Goal: Task Accomplishment & Management: Use online tool/utility

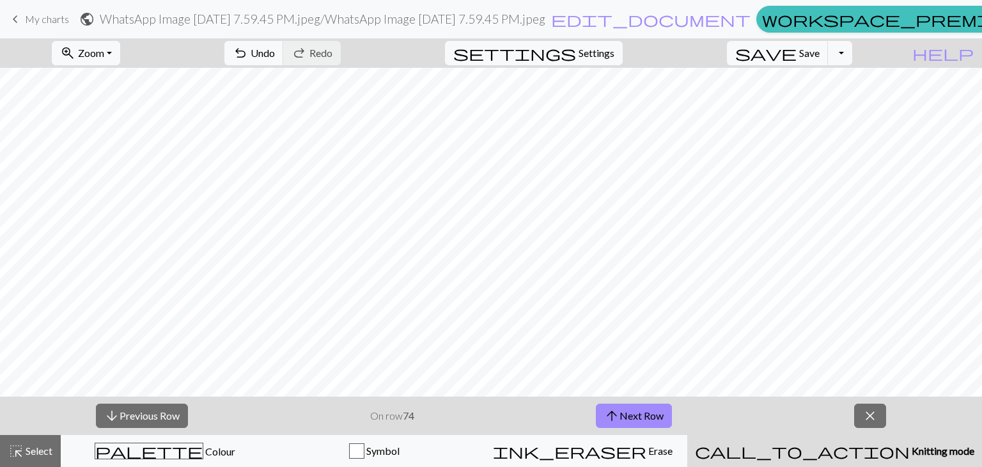
click at [18, 15] on span "keyboard_arrow_left" at bounding box center [15, 19] width 15 height 18
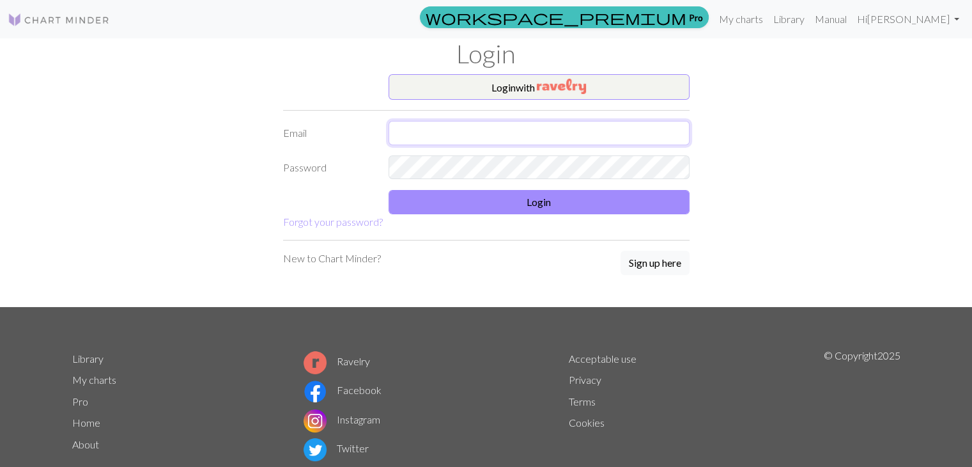
click at [479, 129] on input "text" at bounding box center [539, 133] width 301 height 24
type input "aliciaalmazan17@gmail.com"
click at [739, 21] on link "My charts" at bounding box center [741, 19] width 54 height 26
click at [892, 19] on link "Hi Alicia Almazan Cruz" at bounding box center [908, 19] width 112 height 26
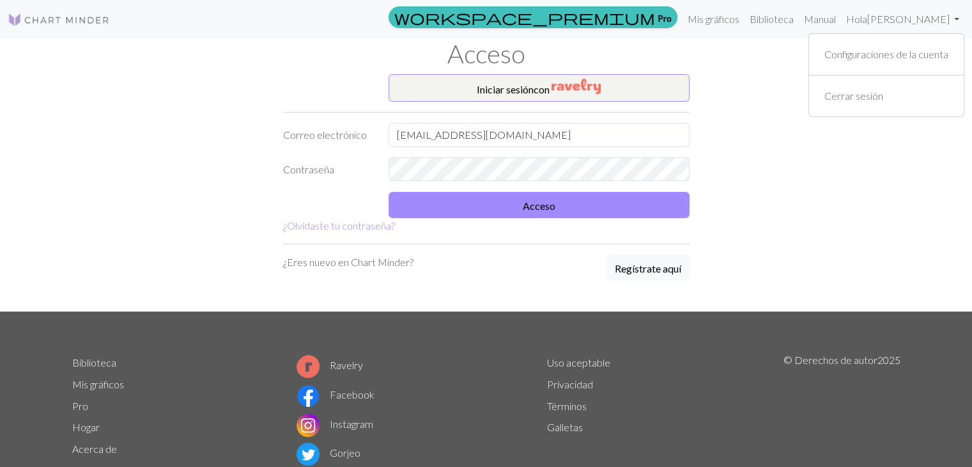
click at [723, 101] on div "Iniciar sesión con Correo electrónico aliciaalmazan17@gmail.com Contraseña Acce…" at bounding box center [487, 192] width 844 height 237
click at [857, 31] on link "Hola Alicia Almazan Cruz" at bounding box center [902, 19] width 123 height 26
click at [844, 54] on font "Configuraciones de la cuenta" at bounding box center [886, 54] width 124 height 12
click at [703, 15] on font "Mis gráficos" at bounding box center [714, 19] width 52 height 12
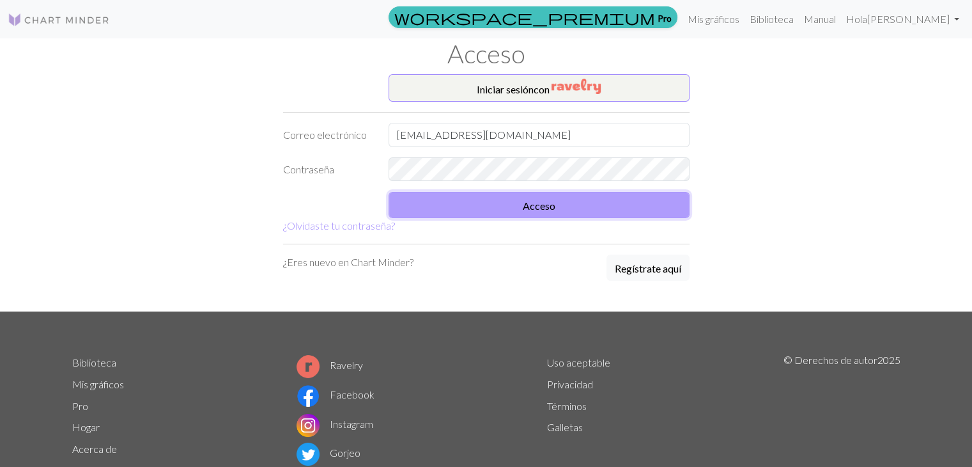
click at [502, 217] on button "Acceso" at bounding box center [539, 205] width 301 height 26
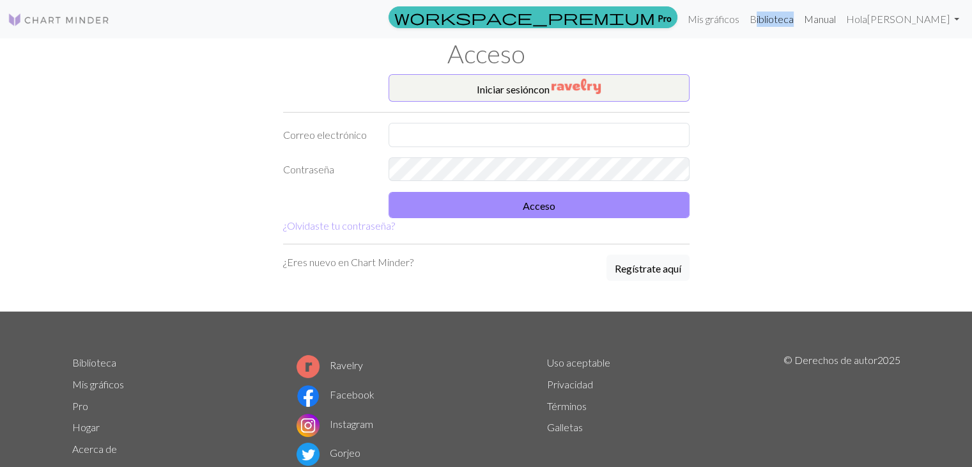
drag, startPoint x: 746, startPoint y: 38, endPoint x: 806, endPoint y: 13, distance: 64.2
click at [806, 13] on nav "workspace_premium Pro Mis gráficos Biblioteca Manual Hola Alicia Almazan Cruz C…" at bounding box center [486, 19] width 972 height 38
click at [806, 13] on font "Manual" at bounding box center [820, 19] width 32 height 12
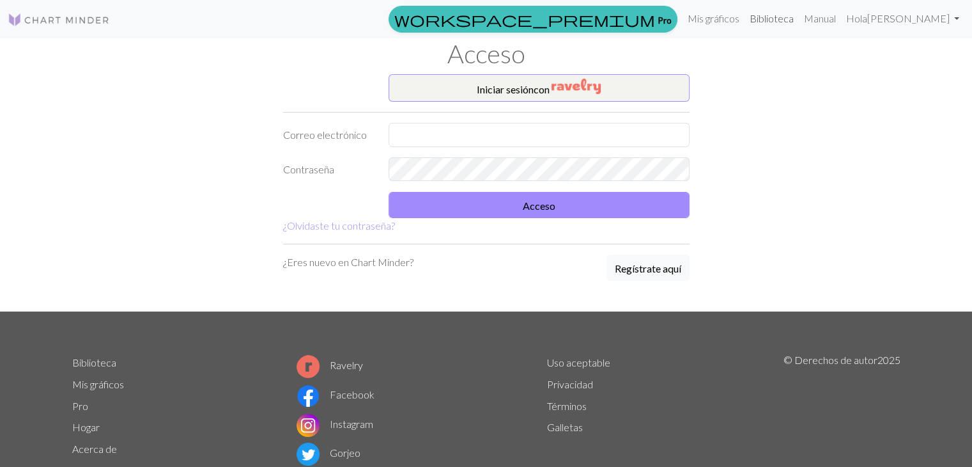
click at [760, 22] on font "Biblioteca" at bounding box center [772, 18] width 44 height 12
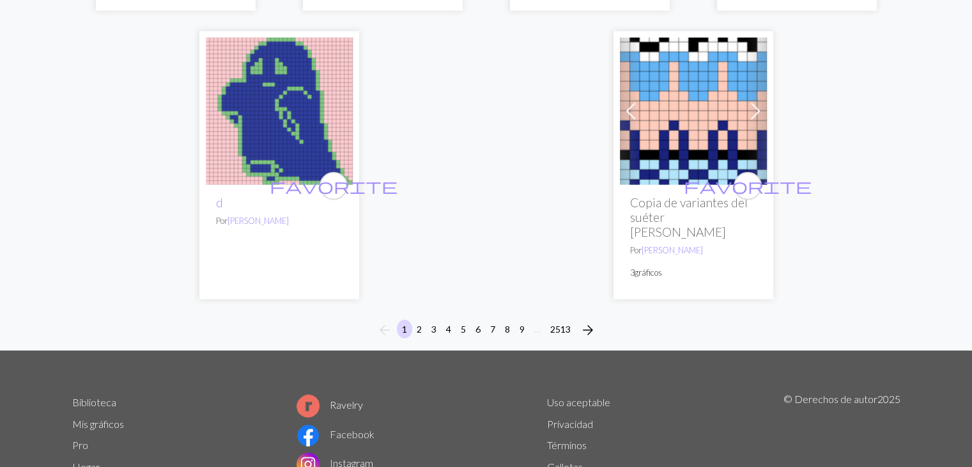
scroll to position [3288, 0]
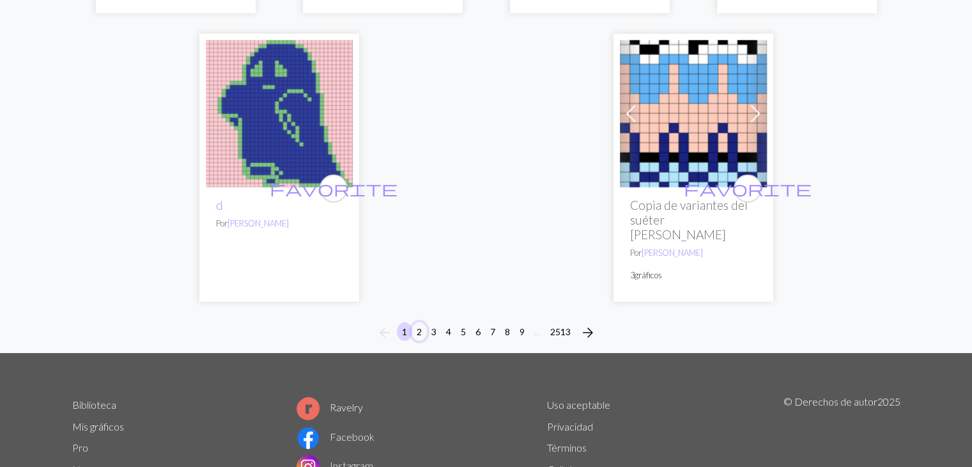
click at [418, 326] on font "2" at bounding box center [419, 331] width 5 height 11
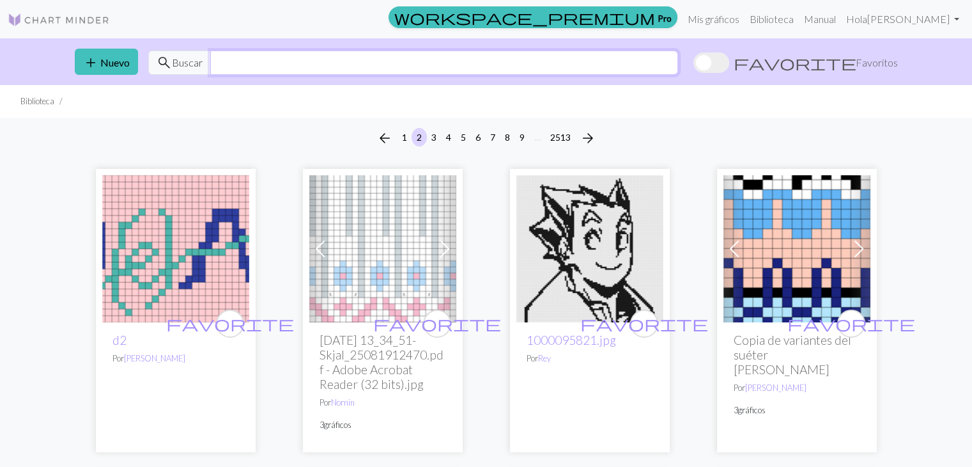
click at [305, 62] on input "text" at bounding box center [444, 62] width 468 height 24
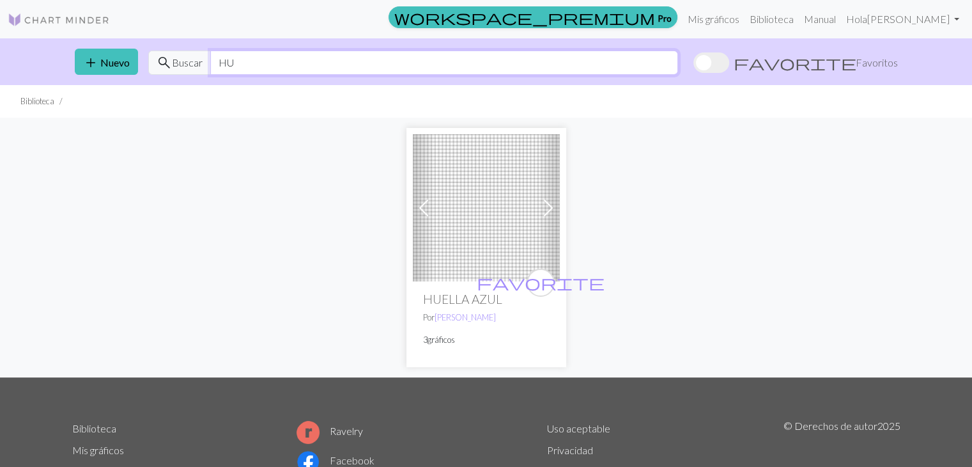
type input "H"
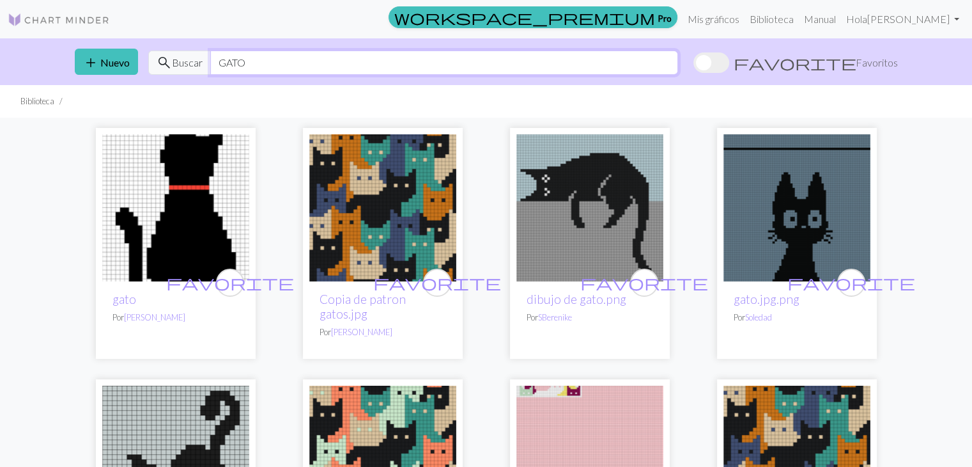
type input "GATO"
click at [125, 75] on div "add Nuevo search Buscar GATO favorite Favoritos" at bounding box center [487, 61] width 844 height 47
click at [119, 70] on button "add Nuevo" at bounding box center [106, 62] width 63 height 26
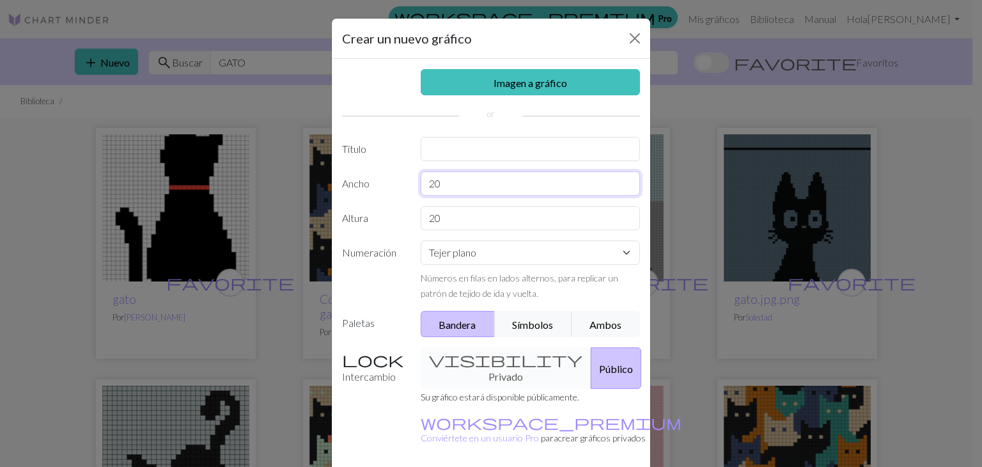
click at [459, 190] on input "20" at bounding box center [531, 183] width 220 height 24
click at [482, 72] on link "Imagen a gráfico" at bounding box center [531, 82] width 220 height 26
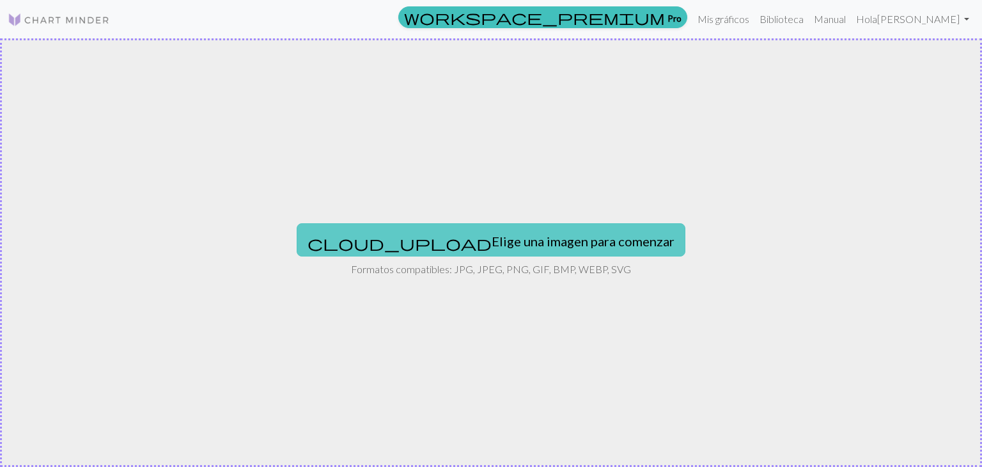
click at [491, 243] on font "Elige una imagen para comenzar" at bounding box center [582, 240] width 183 height 15
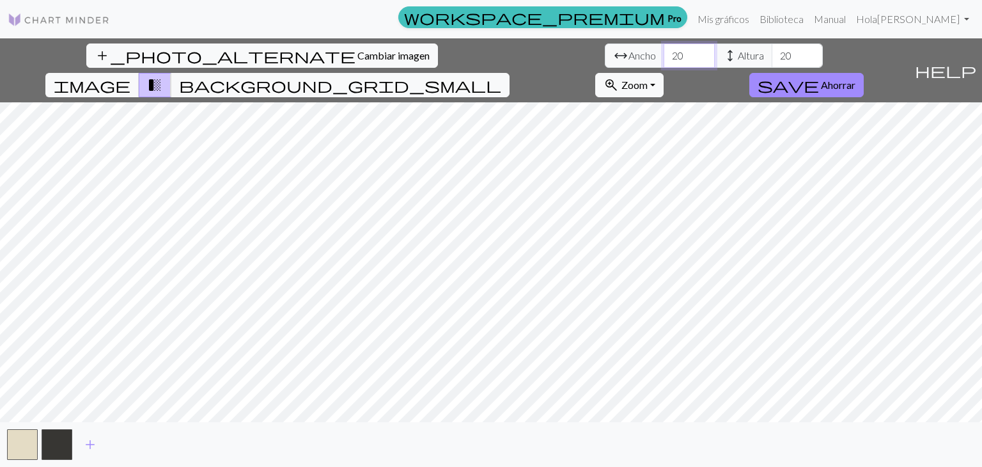
click at [663, 54] on input "20" at bounding box center [688, 55] width 51 height 24
type input "2"
type input "77"
click at [771, 54] on input "20" at bounding box center [796, 55] width 51 height 24
type input "2"
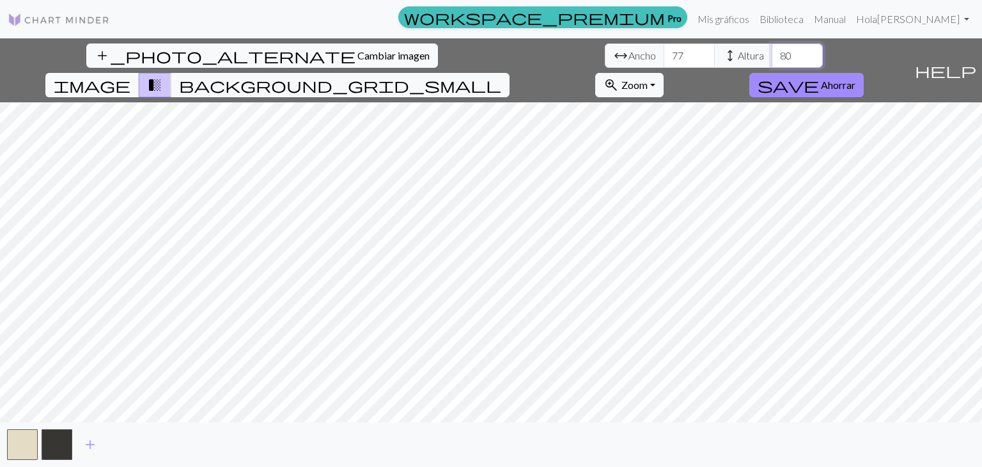
type input "80"
click at [130, 76] on span "image" at bounding box center [92, 85] width 77 height 18
click at [162, 76] on span "transition_fade" at bounding box center [154, 85] width 15 height 18
click at [509, 73] on button "background_grid_small" at bounding box center [340, 85] width 339 height 24
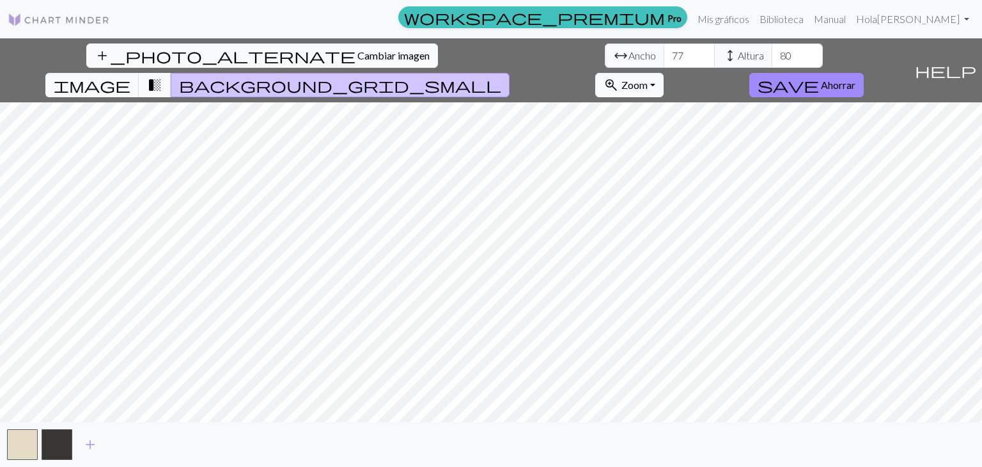
click at [162, 76] on span "transition_fade" at bounding box center [154, 85] width 15 height 18
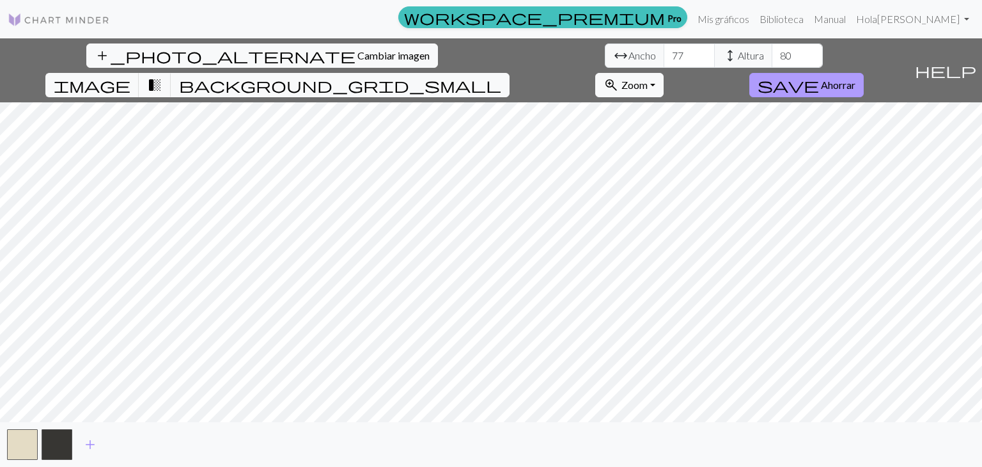
click at [819, 76] on span "save" at bounding box center [787, 85] width 61 height 18
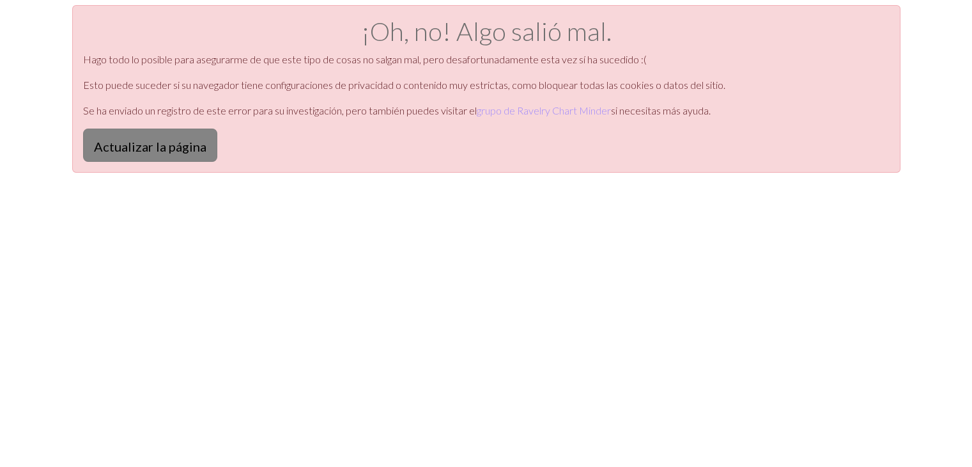
click at [120, 154] on button "Actualizar la página" at bounding box center [150, 144] width 134 height 33
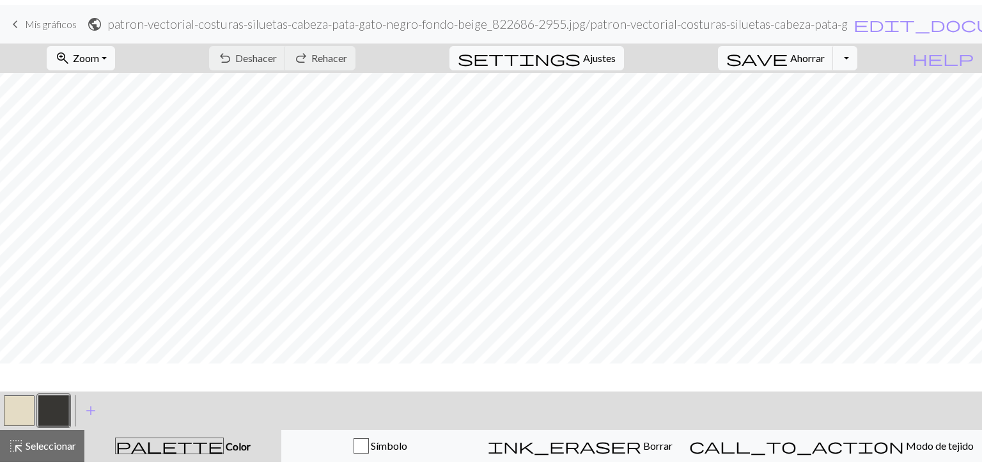
scroll to position [77, 0]
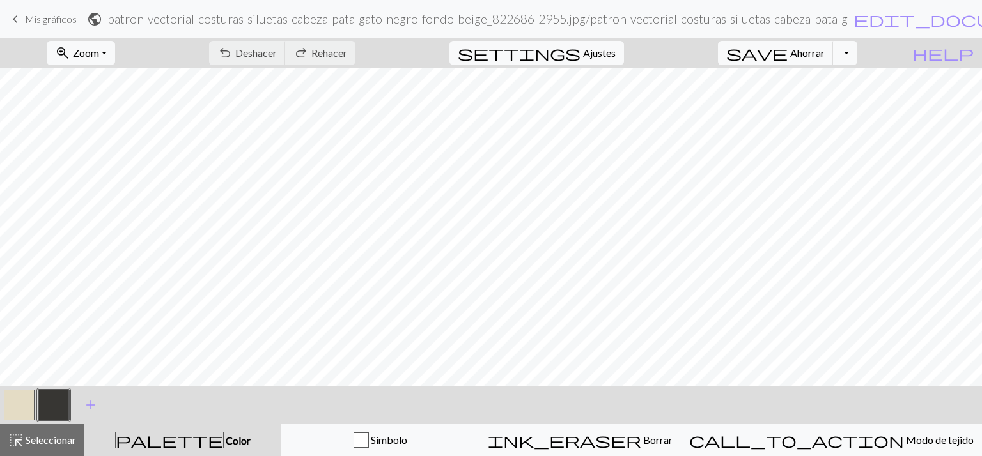
click at [22, 407] on button "button" at bounding box center [19, 405] width 31 height 31
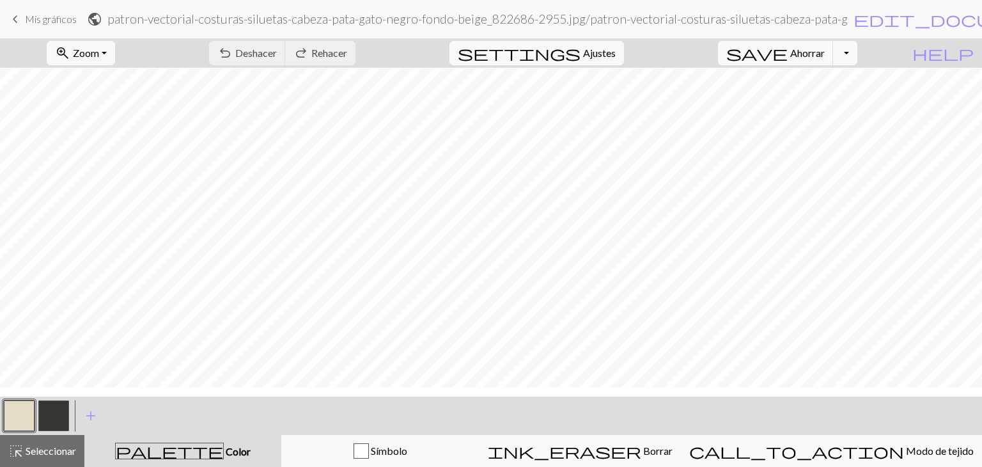
click at [22, 407] on div "Edit colour Name MC Use advanced picker workspace_premium Become a Pro user to …" at bounding box center [491, 233] width 982 height 467
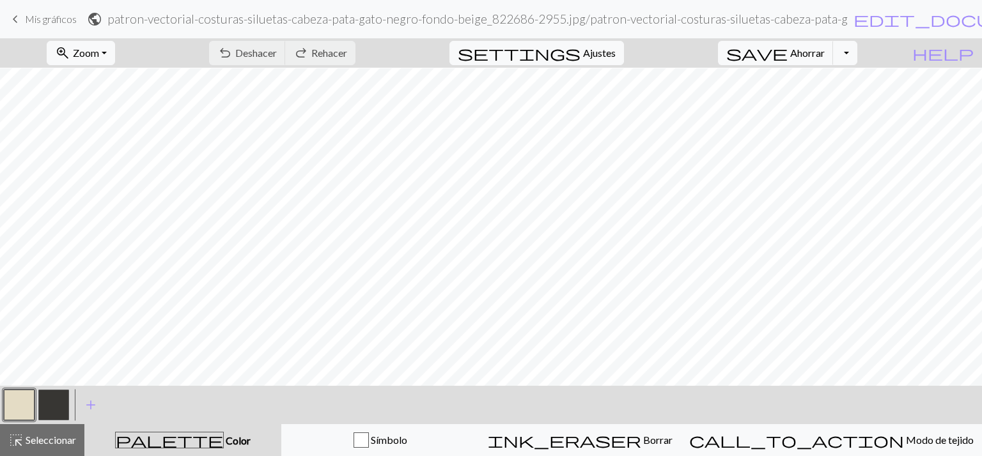
click at [22, 407] on button "button" at bounding box center [19, 405] width 31 height 31
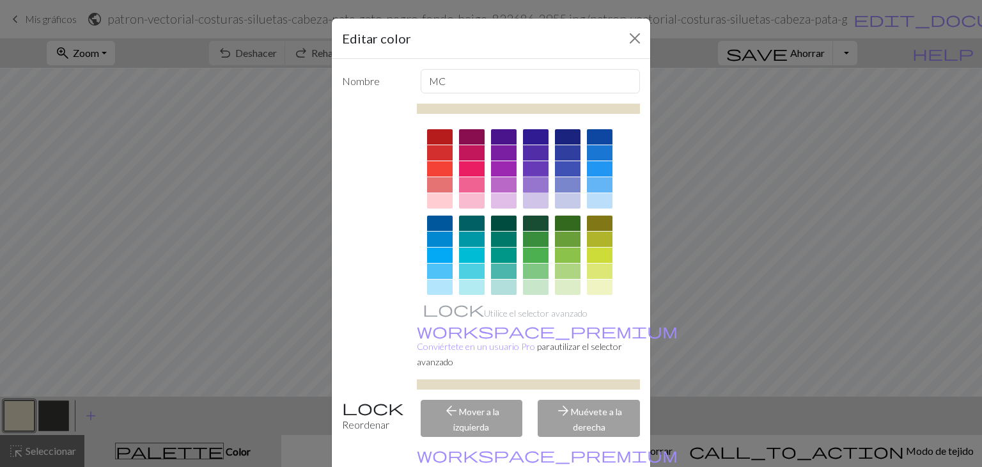
click at [529, 187] on div at bounding box center [536, 184] width 26 height 15
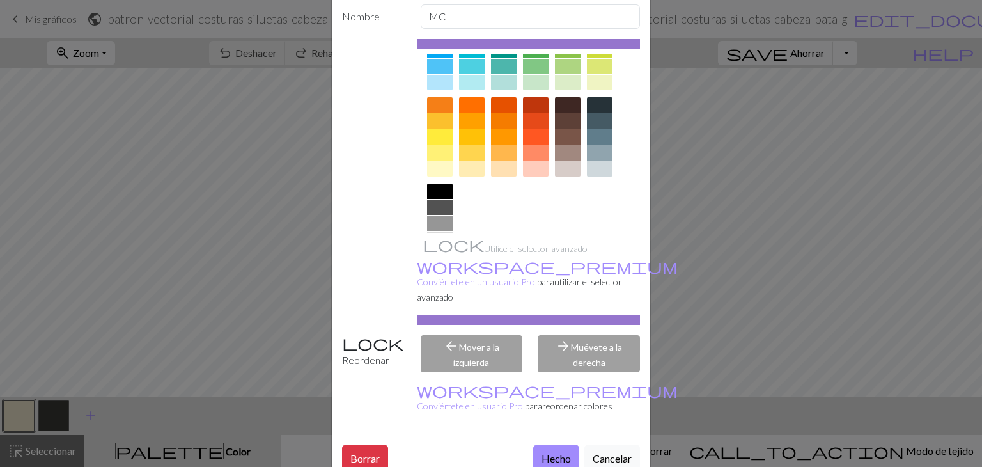
scroll to position [184, 0]
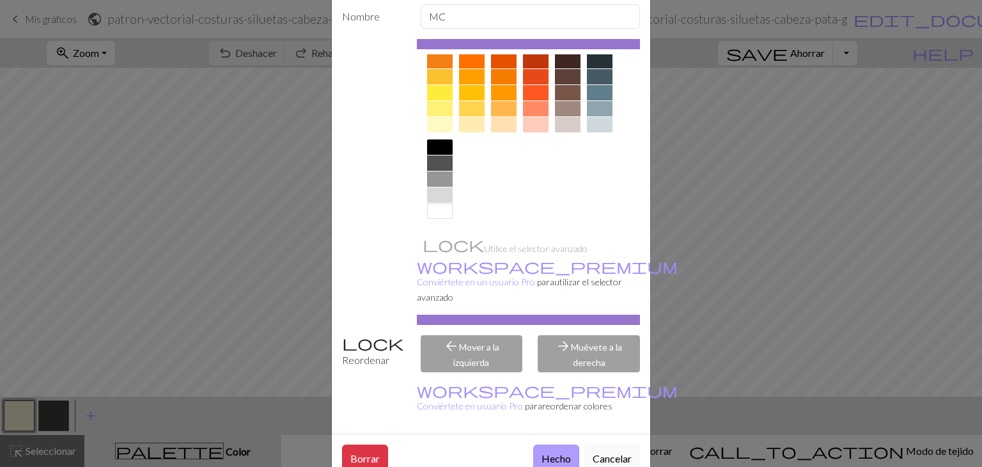
click at [551, 444] on button "Hecho" at bounding box center [556, 457] width 46 height 26
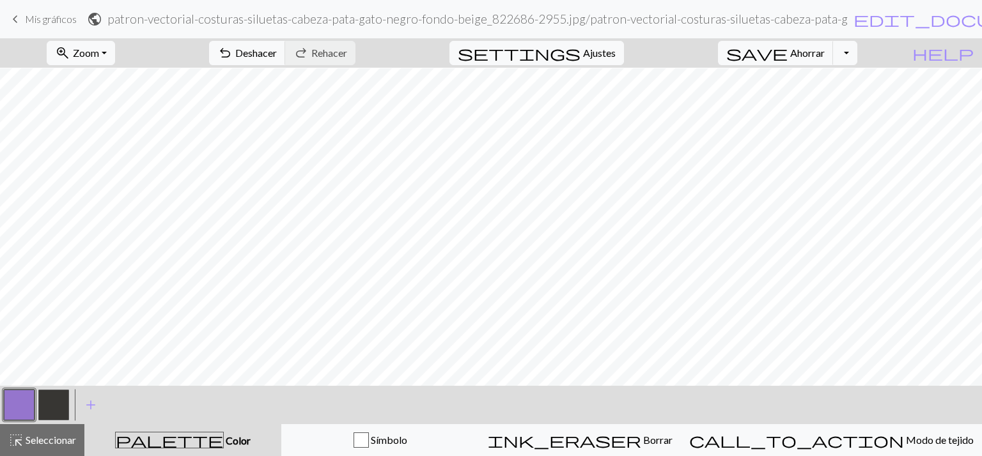
click at [59, 414] on button "button" at bounding box center [53, 405] width 31 height 31
click at [54, 408] on button "button" at bounding box center [53, 405] width 31 height 31
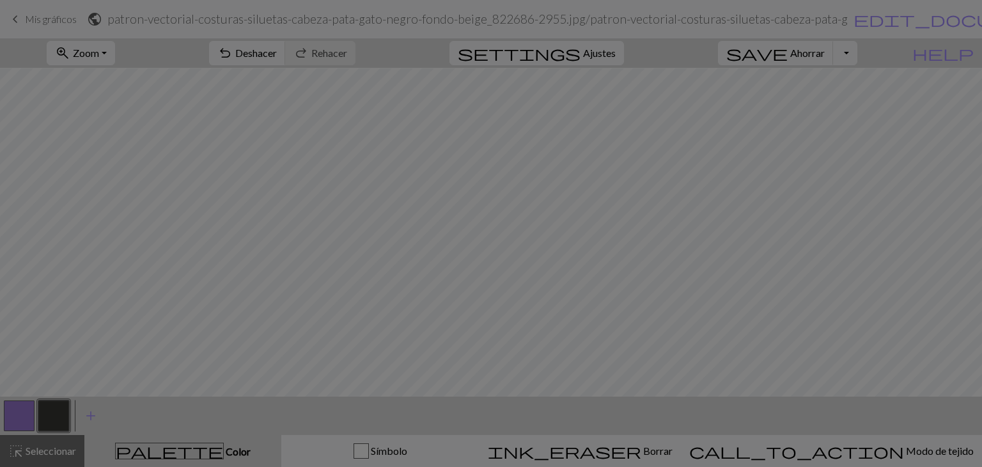
click at [54, 408] on div "Edit colour Name CC1 Use advanced picker workspace_premium Become a Pro user to…" at bounding box center [491, 233] width 982 height 467
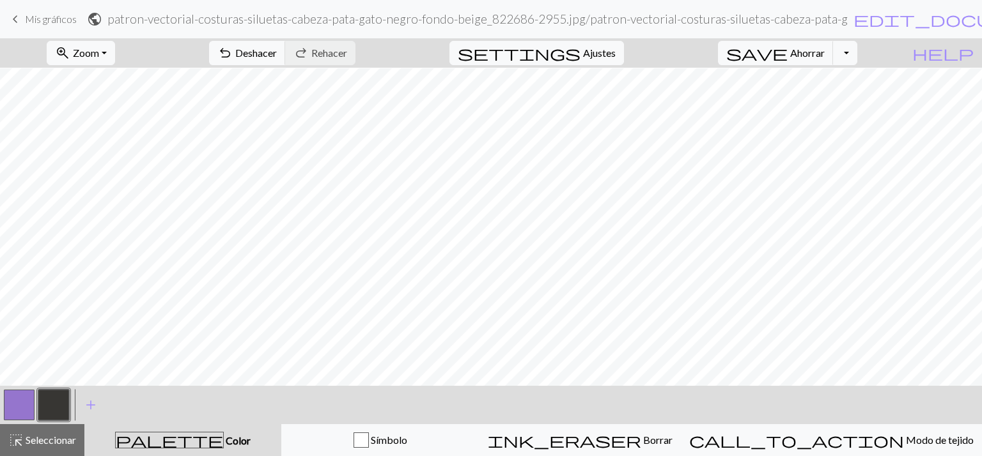
click at [51, 405] on button "button" at bounding box center [53, 405] width 31 height 31
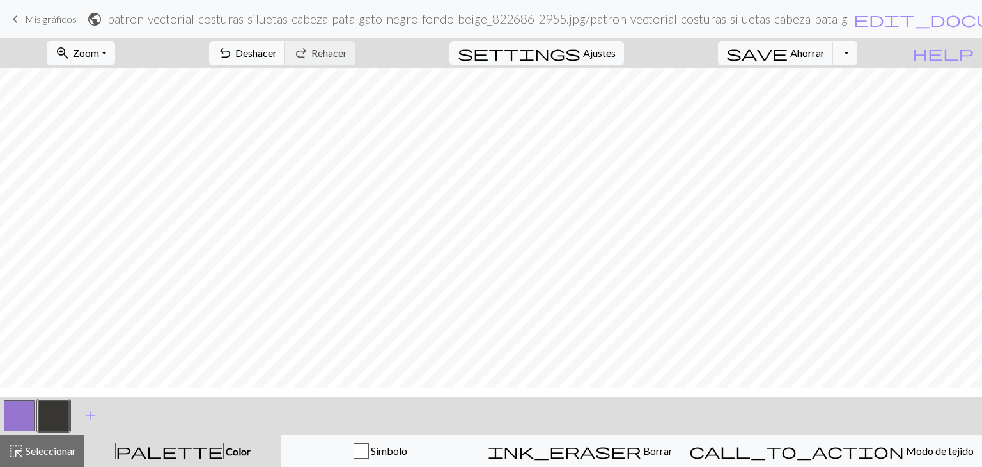
click at [51, 405] on div "Edit colour Name CC1 Use advanced picker workspace_premium Become a Pro user to…" at bounding box center [491, 233] width 982 height 467
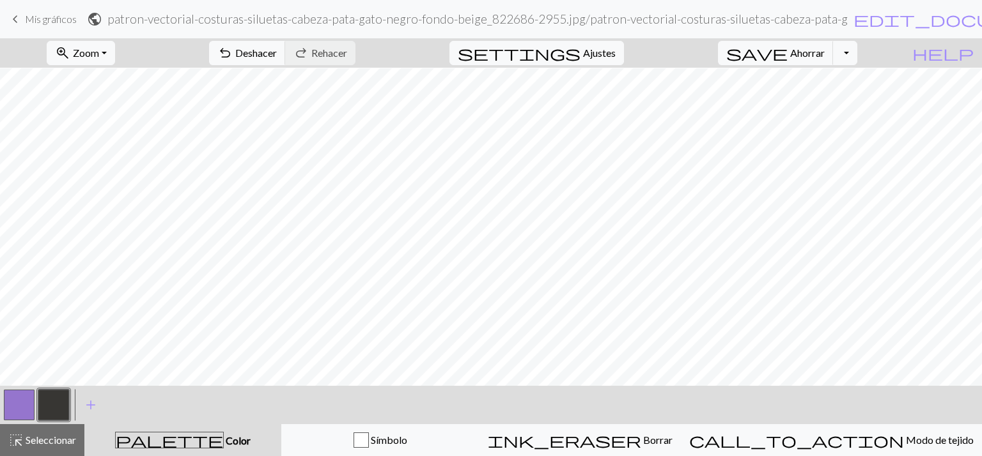
click at [51, 405] on button "button" at bounding box center [53, 405] width 31 height 31
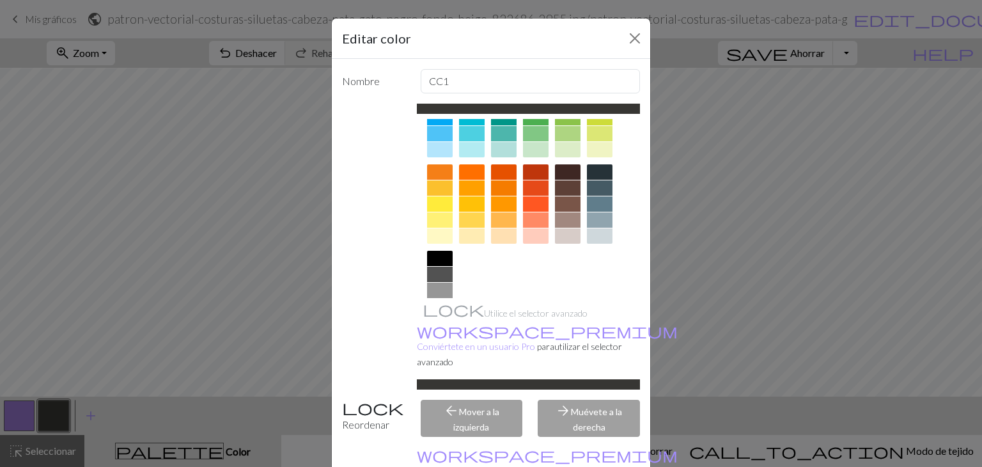
scroll to position [160, 0]
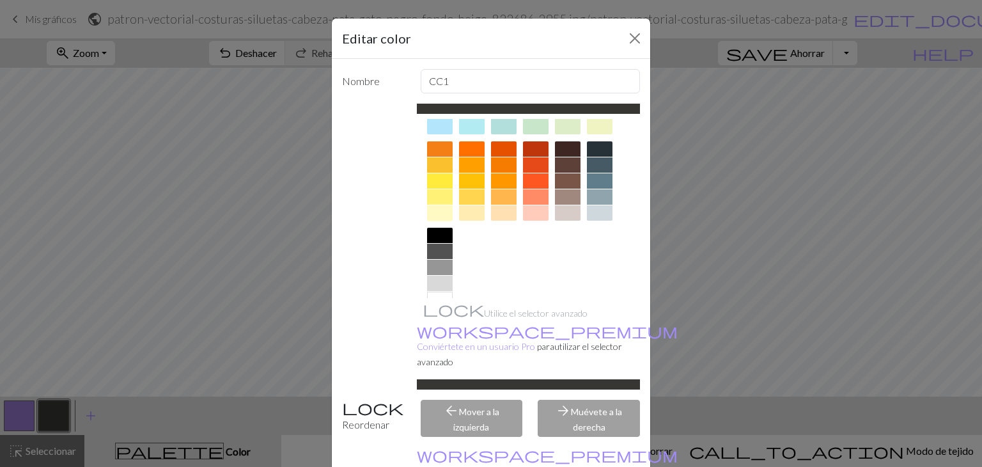
click at [433, 210] on div at bounding box center [440, 212] width 26 height 15
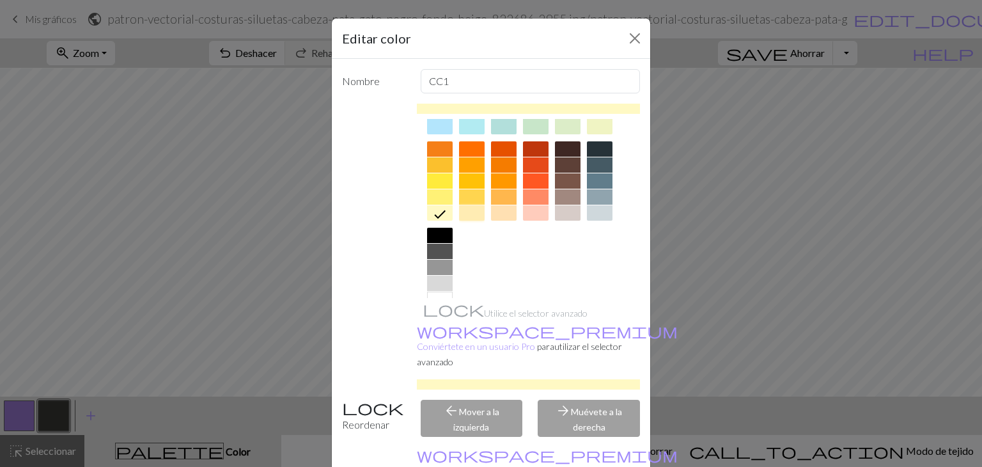
click at [467, 218] on div at bounding box center [472, 212] width 26 height 15
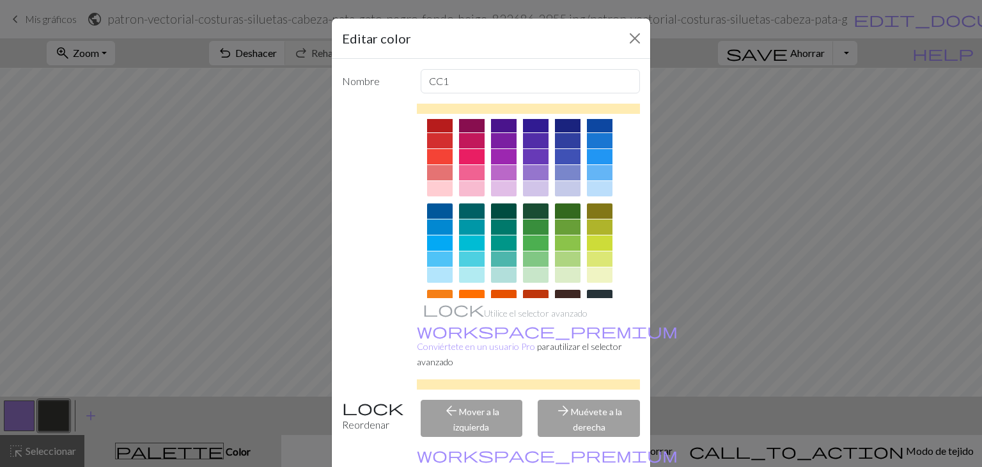
scroll to position [11, 0]
click at [594, 279] on div at bounding box center [600, 275] width 26 height 15
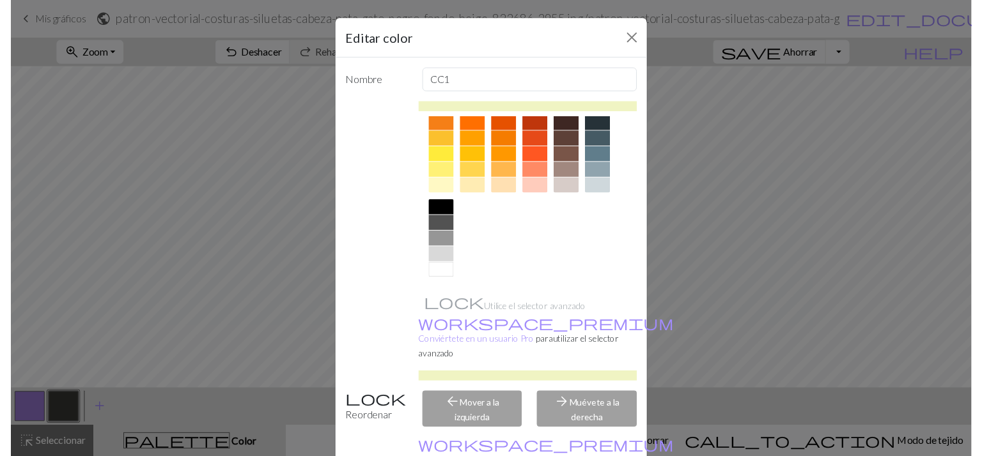
scroll to position [65, 0]
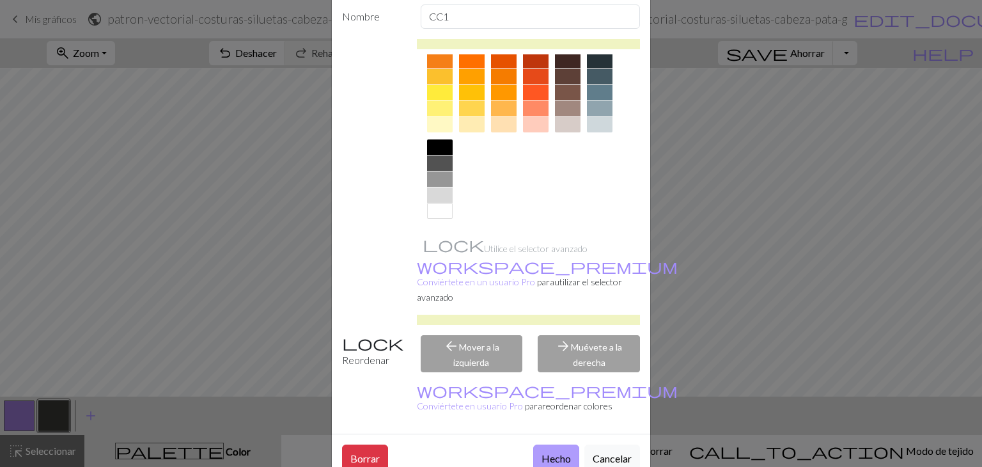
click at [552, 444] on button "Hecho" at bounding box center [556, 457] width 46 height 26
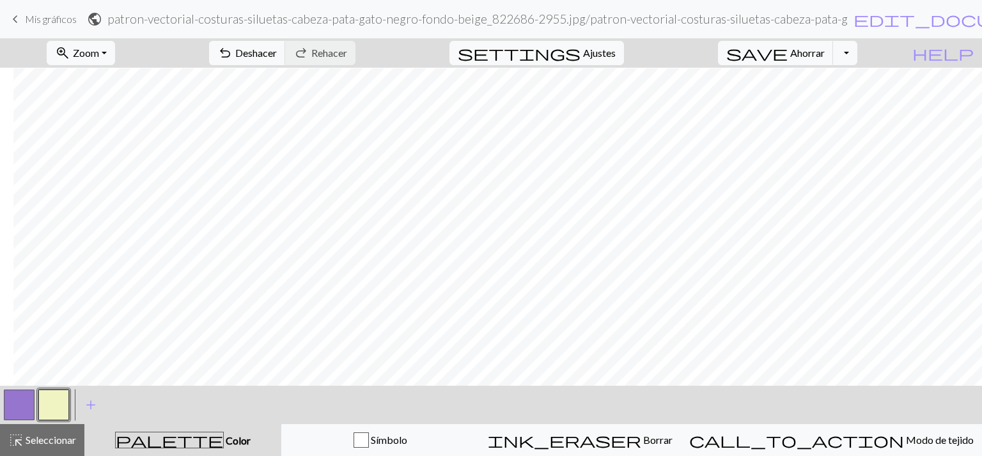
scroll to position [77, 0]
click at [60, 405] on button "button" at bounding box center [53, 405] width 31 height 31
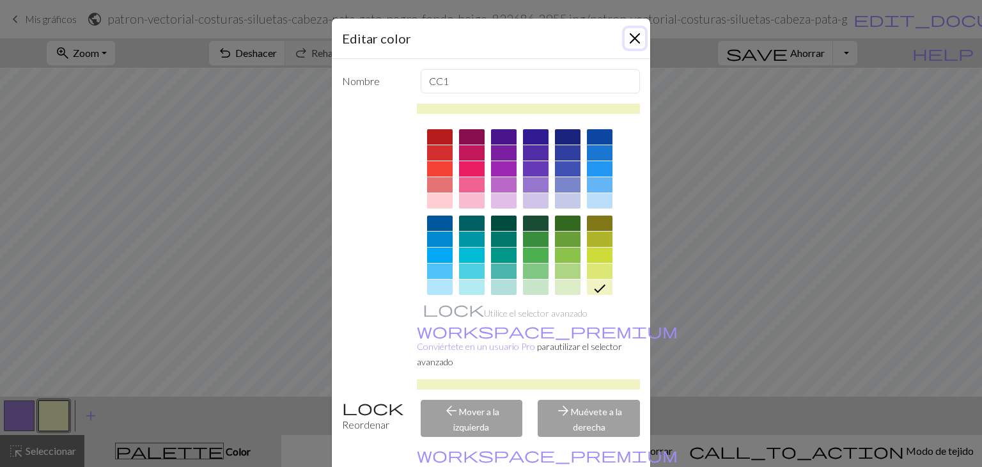
click at [626, 47] on button "Cerca" at bounding box center [634, 38] width 20 height 20
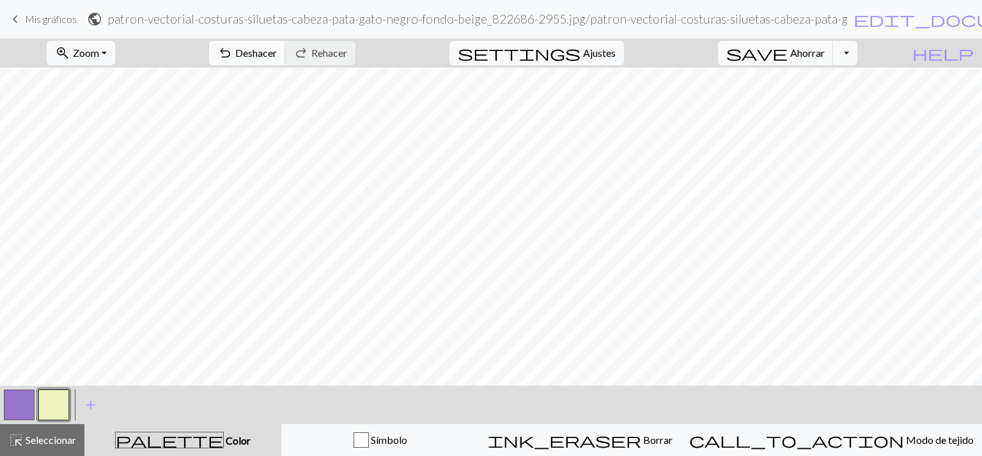
click at [17, 408] on button "button" at bounding box center [19, 405] width 31 height 31
click at [47, 419] on button "button" at bounding box center [53, 405] width 31 height 31
click at [23, 406] on button "button" at bounding box center [19, 405] width 31 height 31
click at [234, 251] on div "zoom_in Zoom Zoom Se adapta a todos Ancho de ajuste Altura de ajuste 50% 100% 1…" at bounding box center [491, 247] width 982 height 418
click at [59, 399] on button "button" at bounding box center [53, 405] width 31 height 31
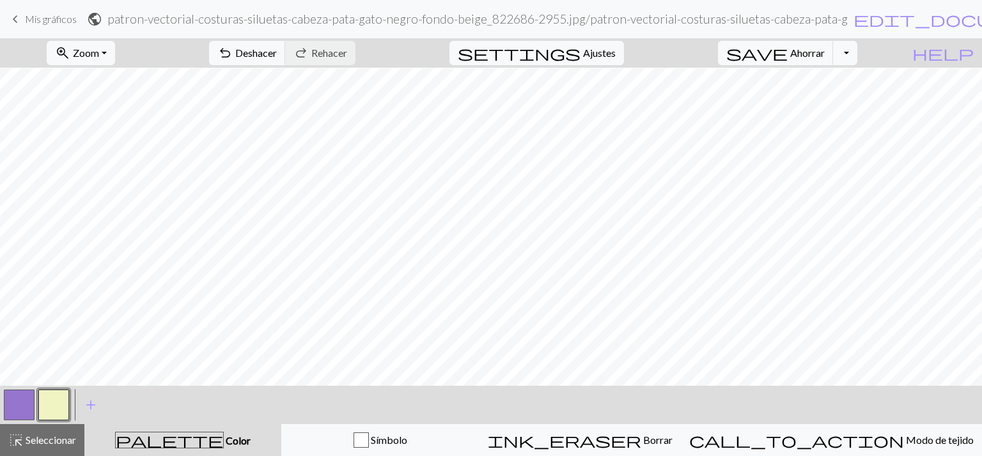
click at [19, 400] on button "button" at bounding box center [19, 405] width 31 height 31
click at [62, 406] on button "button" at bounding box center [53, 405] width 31 height 31
click at [286, 116] on div "zoom_in Zoom Zoom Se adapta a todos Ancho de ajuste Altura de ajuste 50% 100% 1…" at bounding box center [491, 247] width 982 height 418
click at [13, 417] on button "button" at bounding box center [19, 405] width 31 height 31
click at [14, 402] on button "button" at bounding box center [19, 405] width 31 height 31
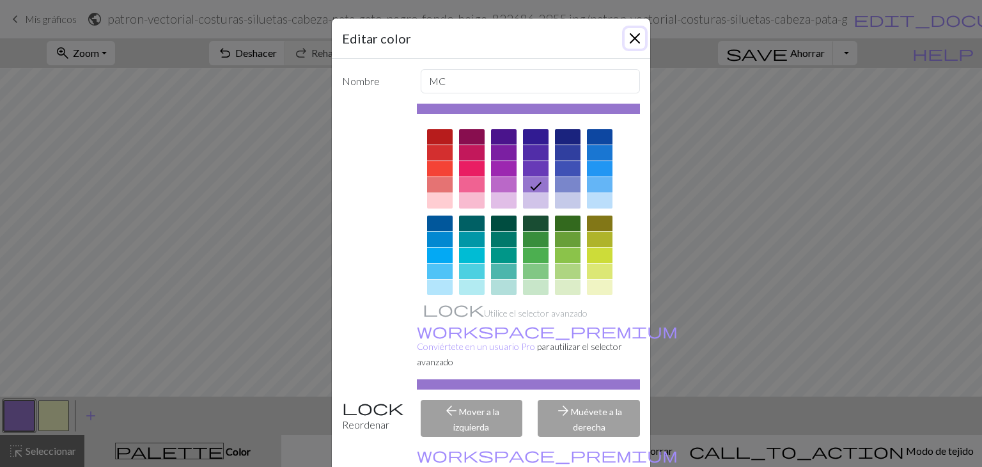
click at [637, 30] on button "Cerca" at bounding box center [634, 38] width 20 height 20
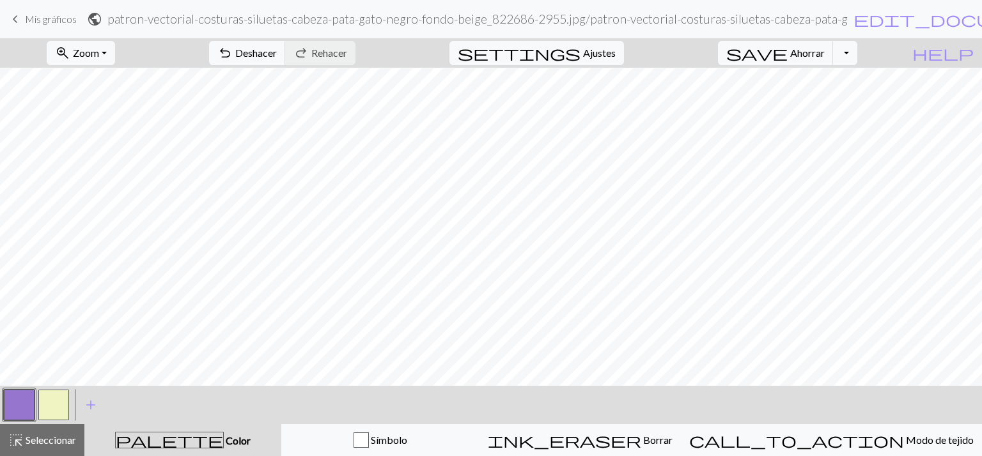
click at [13, 405] on button "button" at bounding box center [19, 405] width 31 height 31
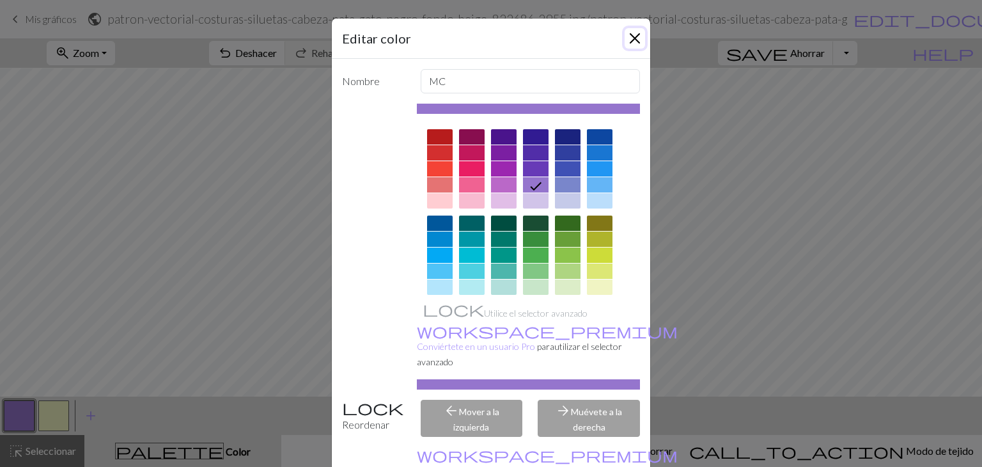
click at [630, 41] on button "Cerca" at bounding box center [634, 38] width 20 height 20
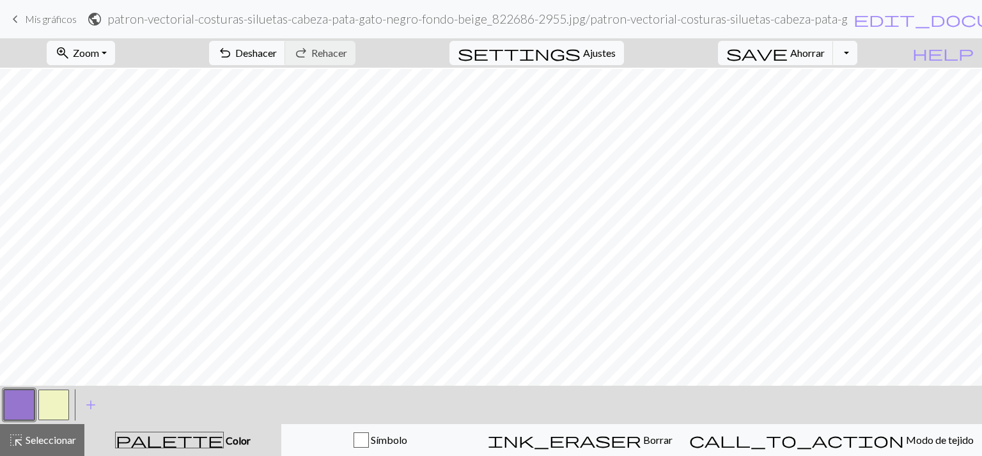
scroll to position [112, 0]
click at [26, 407] on button "button" at bounding box center [19, 405] width 31 height 31
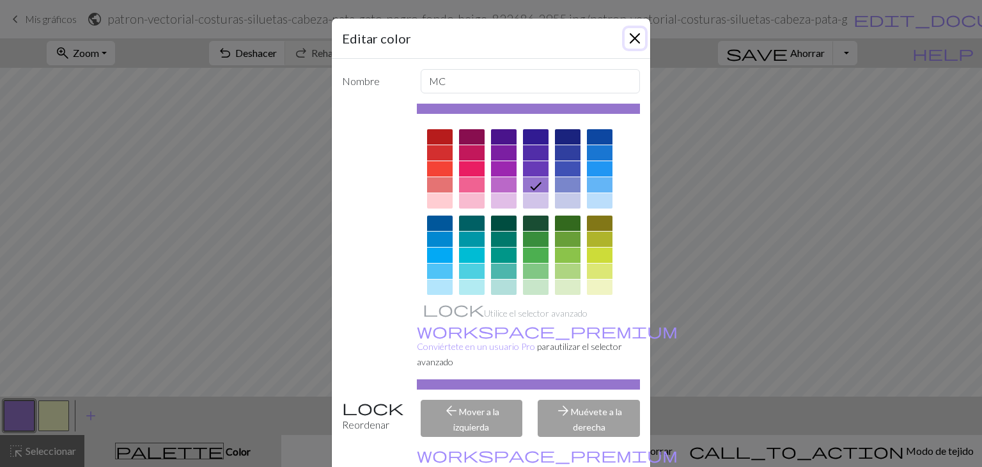
click at [628, 33] on button "Cerca" at bounding box center [634, 38] width 20 height 20
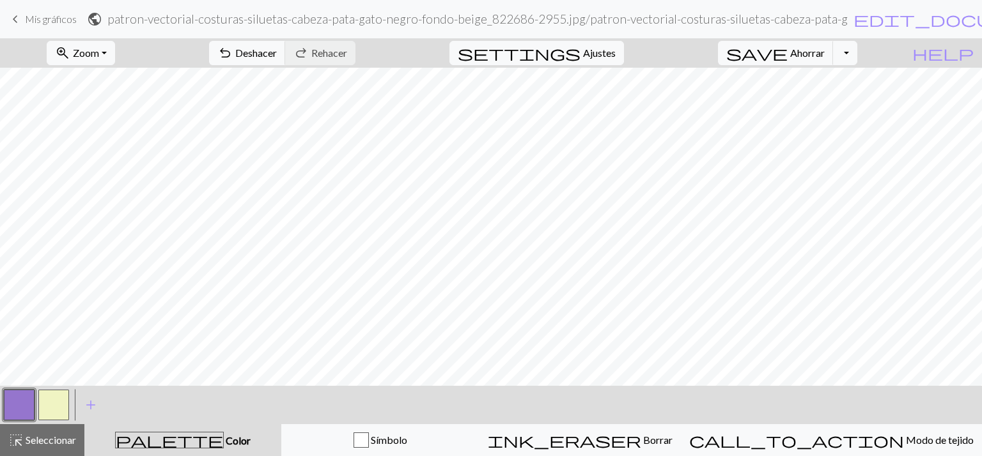
click at [52, 410] on button "button" at bounding box center [53, 405] width 31 height 31
click at [10, 417] on button "button" at bounding box center [19, 405] width 31 height 31
click at [286, 60] on button "undo Deshacer Deshacer" at bounding box center [247, 53] width 77 height 24
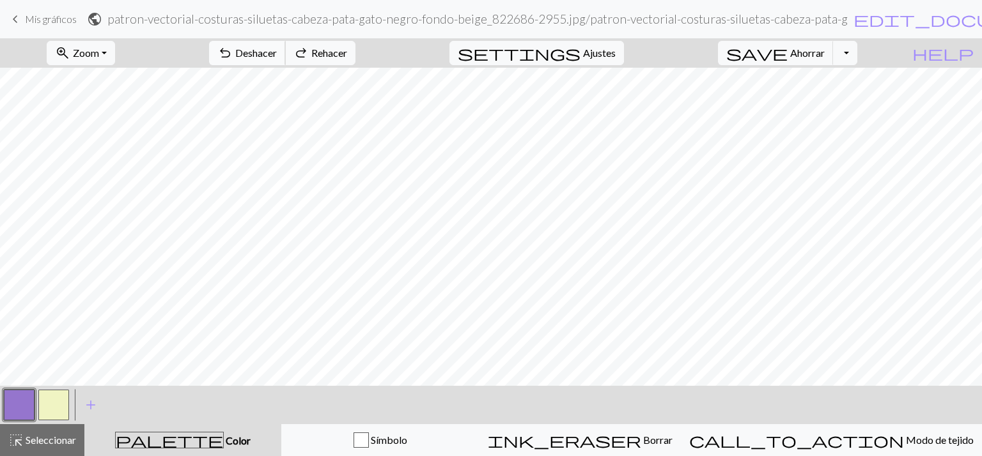
click at [286, 60] on button "undo Deshacer Deshacer" at bounding box center [247, 53] width 77 height 24
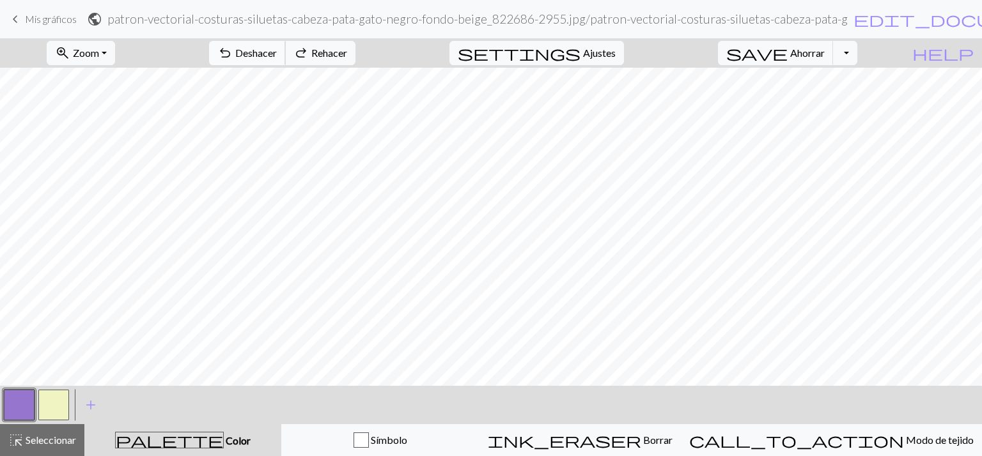
click at [286, 60] on button "undo Deshacer Deshacer" at bounding box center [247, 53] width 77 height 24
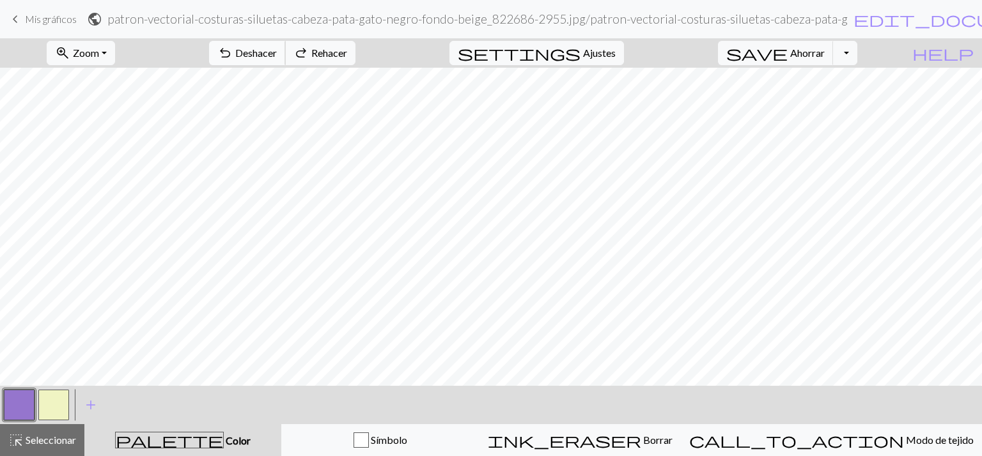
click at [286, 60] on button "undo Deshacer Deshacer" at bounding box center [247, 53] width 77 height 24
